Goal: Task Accomplishment & Management: Manage account settings

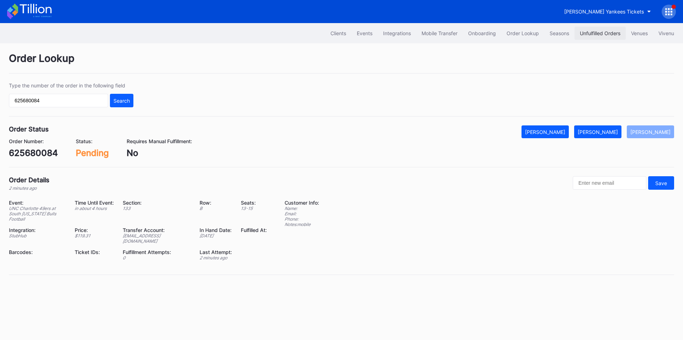
click at [605, 35] on div "Unfulfilled Orders" at bounding box center [600, 33] width 41 height 6
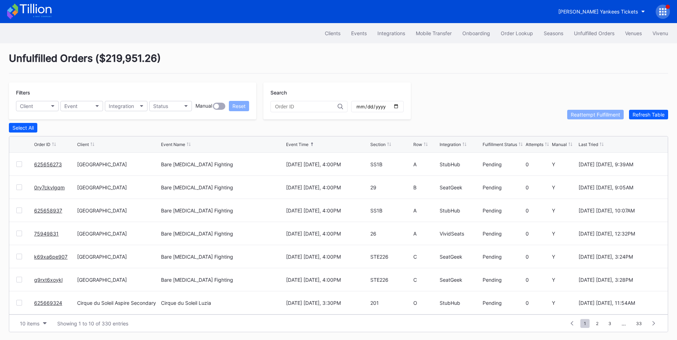
click at [399, 109] on input "date" at bounding box center [377, 106] width 43 height 6
type input "2025-10-04"
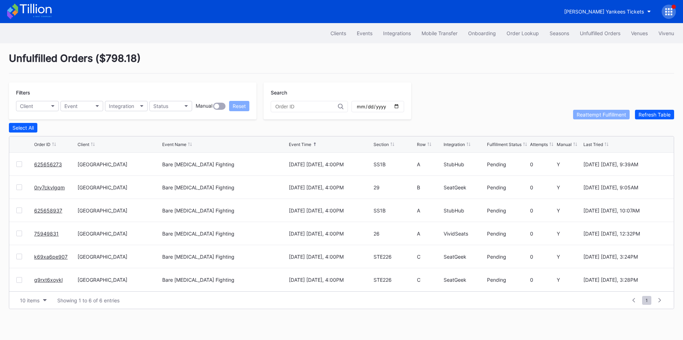
click at [455, 147] on div "Integration" at bounding box center [453, 144] width 21 height 5
drag, startPoint x: 50, startPoint y: 187, endPoint x: 58, endPoint y: 171, distance: 18.0
drag, startPoint x: 49, startPoint y: 211, endPoint x: 70, endPoint y: 194, distance: 27.0
drag, startPoint x: 52, startPoint y: 236, endPoint x: 73, endPoint y: 219, distance: 27.8
drag, startPoint x: 39, startPoint y: 257, endPoint x: 42, endPoint y: 253, distance: 4.9
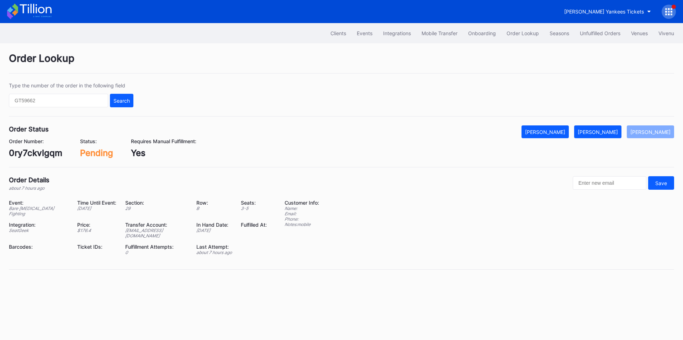
click at [36, 158] on div "Order Status Mark Cancelled Mark Fulfilled Mark Pending Order Number: 0ry7ckvlg…" at bounding box center [341, 147] width 665 height 42
copy div "0ry7ckvlgqm"
click at [611, 130] on div "Mark Fulfilled" at bounding box center [597, 132] width 40 height 6
click at [40, 154] on div "k69xa6pe907" at bounding box center [37, 153] width 57 height 10
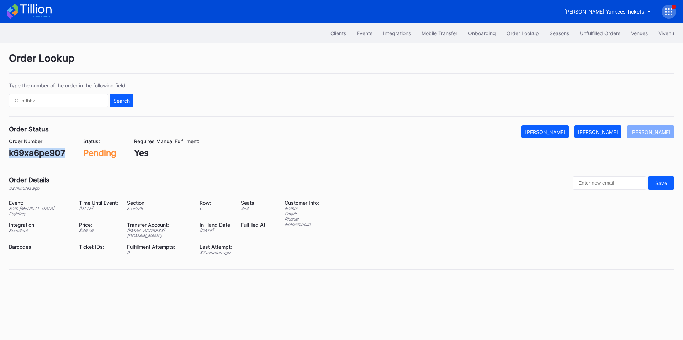
click at [40, 154] on div "k69xa6pe907" at bounding box center [37, 153] width 57 height 10
copy div "k69xa6pe907"
click at [600, 129] on div "[PERSON_NAME]" at bounding box center [597, 132] width 40 height 6
click at [43, 154] on div "g9rxt6xoykl" at bounding box center [33, 153] width 48 height 10
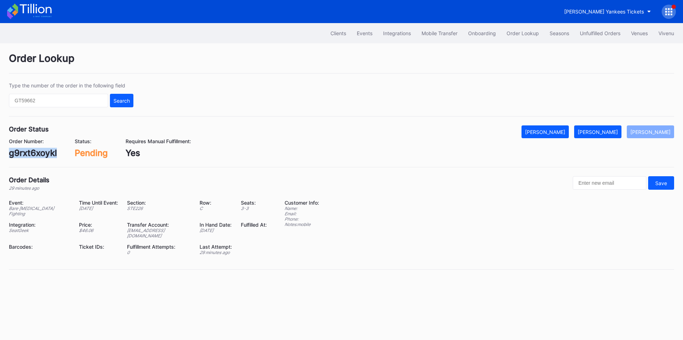
copy div "g9rxt6xoykl"
click at [600, 132] on div "[PERSON_NAME]" at bounding box center [597, 132] width 40 height 6
click at [35, 151] on div "625656273" at bounding box center [33, 153] width 48 height 10
copy div "625656273"
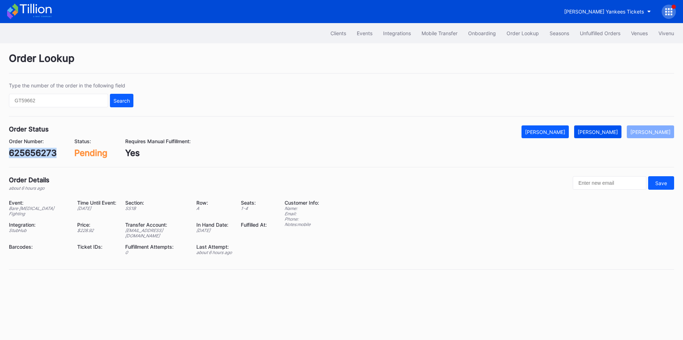
click at [601, 129] on div "Mark Fulfilled" at bounding box center [597, 132] width 40 height 6
click at [30, 152] on div "625658937" at bounding box center [33, 153] width 48 height 10
copy div "625658937"
drag, startPoint x: 613, startPoint y: 127, endPoint x: 586, endPoint y: 116, distance: 29.2
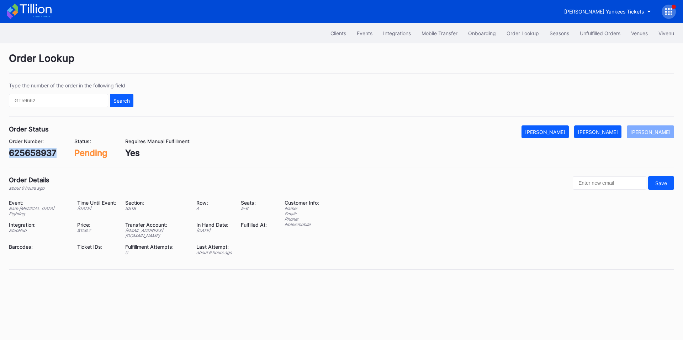
click at [613, 127] on button "Mark Fulfilled" at bounding box center [597, 132] width 47 height 13
click at [36, 153] on div "75949831" at bounding box center [29, 153] width 41 height 10
copy div "75949831"
click at [604, 132] on div "[PERSON_NAME]" at bounding box center [597, 132] width 40 height 6
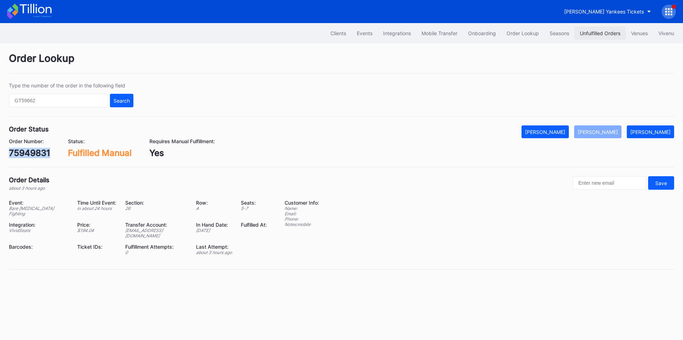
click at [605, 30] on button "Unfulfilled Orders" at bounding box center [599, 33] width 51 height 13
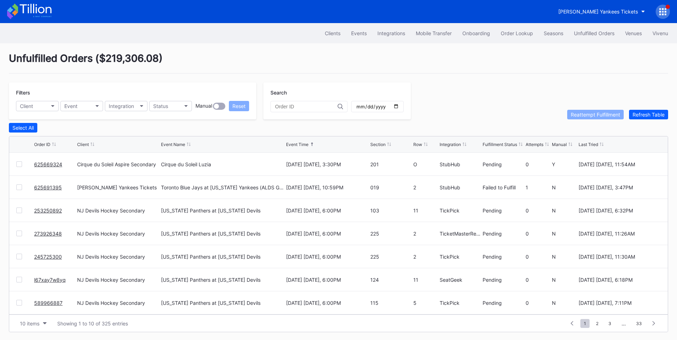
click at [53, 167] on link "625669324" at bounding box center [48, 164] width 28 height 6
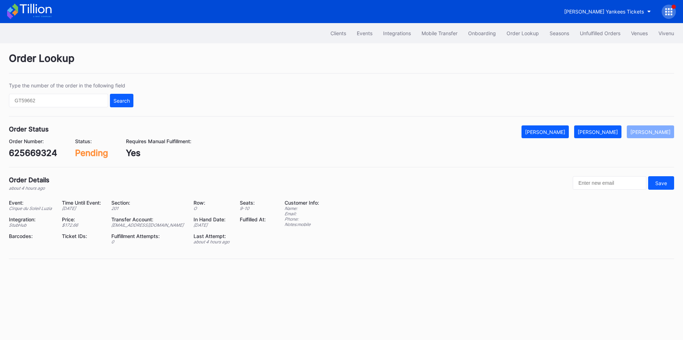
click at [39, 154] on div "625669324" at bounding box center [33, 153] width 48 height 10
copy div "625669324"
click at [605, 129] on div "[PERSON_NAME]" at bounding box center [597, 132] width 40 height 6
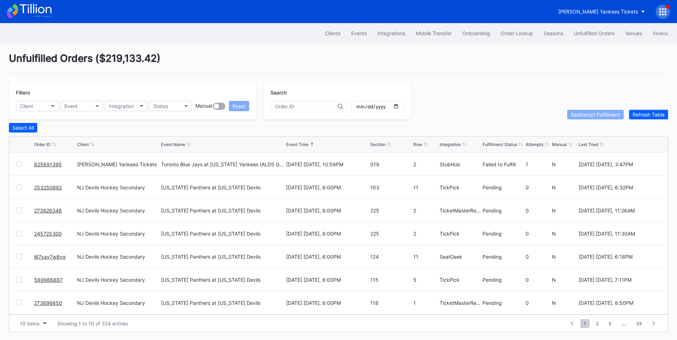
click at [48, 165] on link "625691395" at bounding box center [48, 164] width 28 height 6
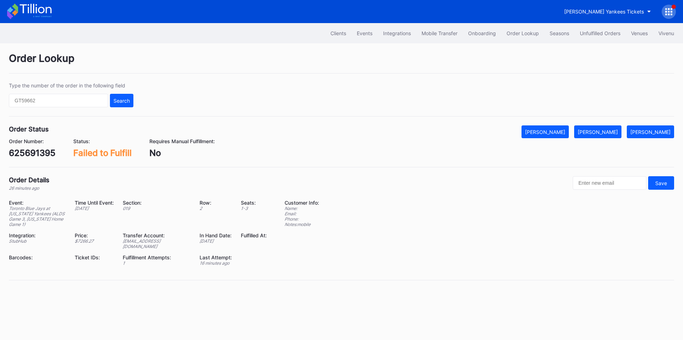
click at [35, 151] on div "625691395" at bounding box center [32, 153] width 47 height 10
copy div "625691395"
click at [603, 135] on div "Mark Fulfilled" at bounding box center [597, 132] width 40 height 6
click at [595, 36] on div "Unfulfilled Orders" at bounding box center [600, 33] width 41 height 6
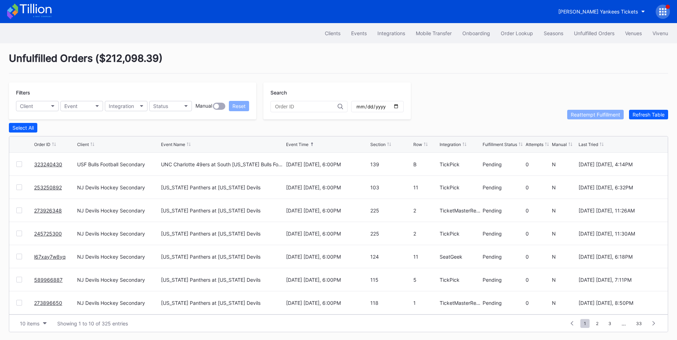
scroll to position [69, 0]
